Goal: Check status

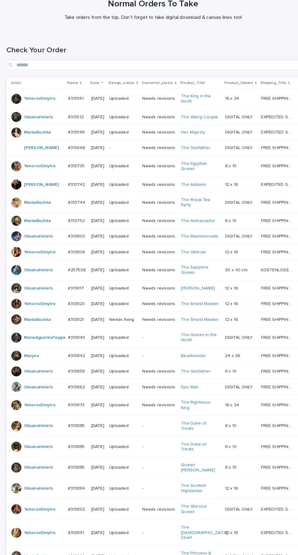
scroll to position [213, 0]
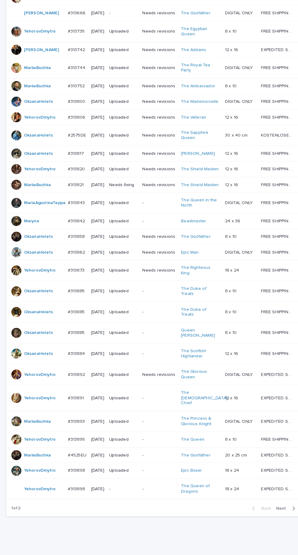
click at [282, 497] on button "Next" at bounding box center [279, 494] width 26 height 5
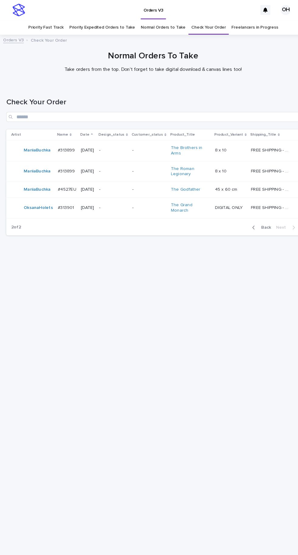
click at [79, 205] on p "[DATE]" at bounding box center [85, 201] width 13 height 5
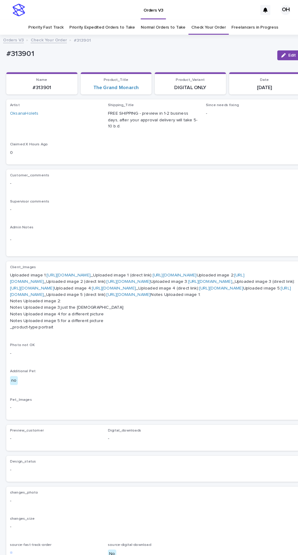
click at [88, 265] on link "[URL][DOMAIN_NAME]" at bounding box center [66, 267] width 43 height 4
click at [77, 276] on link "[URL][DOMAIN_NAME]" at bounding box center [124, 270] width 228 height 11
click at [183, 276] on link "[URL][DOMAIN_NAME]" at bounding box center [204, 274] width 43 height 4
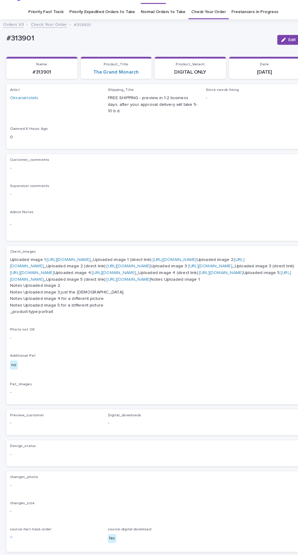
click at [96, 282] on link "[URL][DOMAIN_NAME]" at bounding box center [110, 280] width 43 height 4
click at [90, 289] on link "[URL][DOMAIN_NAME]" at bounding box center [146, 283] width 273 height 11
copy p "313901"
